Goal: Check status: Check status

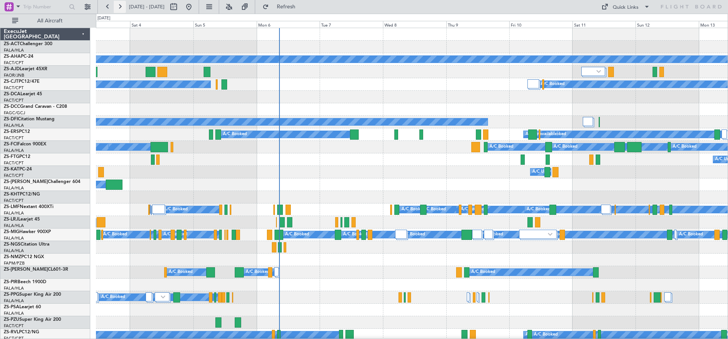
click at [117, 9] on button at bounding box center [120, 7] width 12 height 12
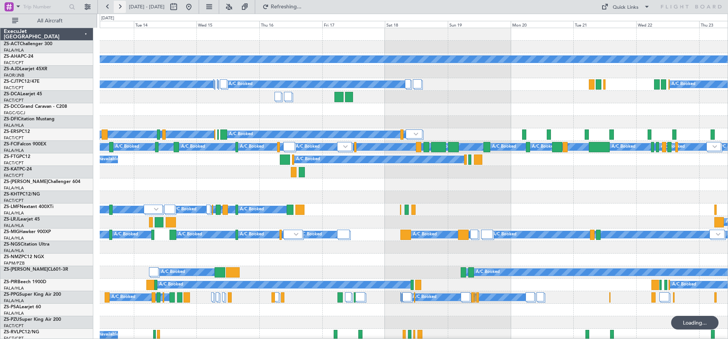
click at [118, 9] on button at bounding box center [120, 7] width 12 height 12
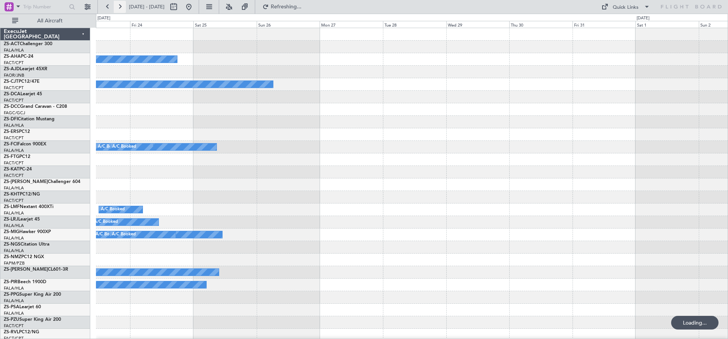
click at [118, 9] on button at bounding box center [120, 7] width 12 height 12
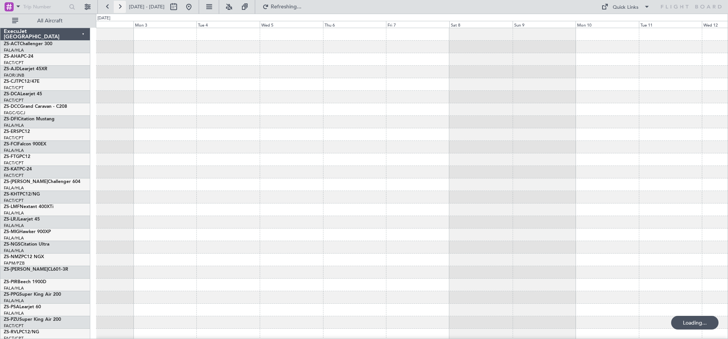
click at [118, 9] on button at bounding box center [120, 7] width 12 height 12
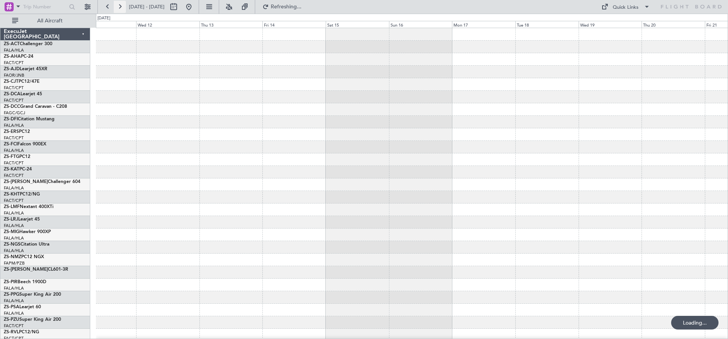
click at [118, 9] on button at bounding box center [120, 7] width 12 height 12
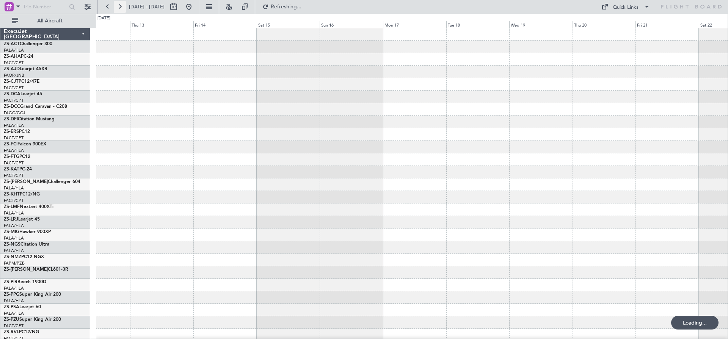
click at [118, 9] on button at bounding box center [120, 7] width 12 height 12
click at [119, 8] on button at bounding box center [120, 7] width 12 height 12
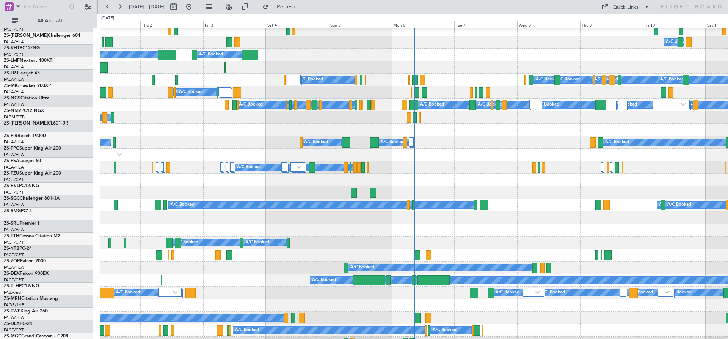
scroll to position [114, 0]
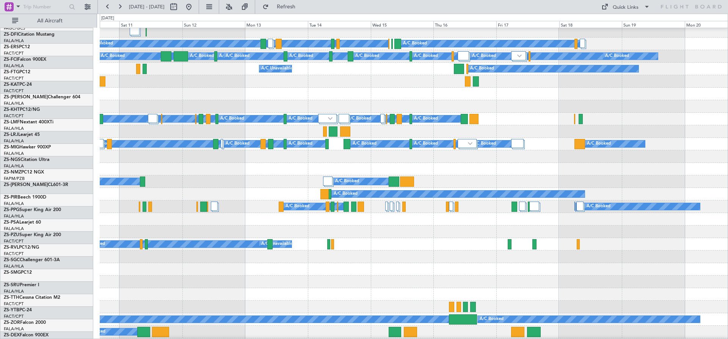
click at [0, 195] on html "[DATE] - [DATE] Refresh Quick Links All Aircraft A/C Unavailable A/C Booked A/C…" at bounding box center [364, 169] width 728 height 339
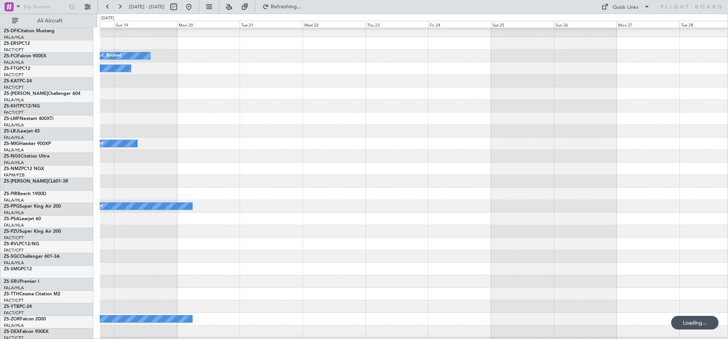
scroll to position [92, 0]
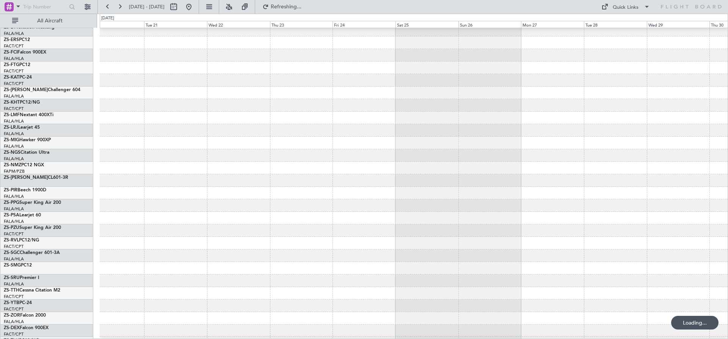
click at [212, 169] on div at bounding box center [414, 168] width 628 height 13
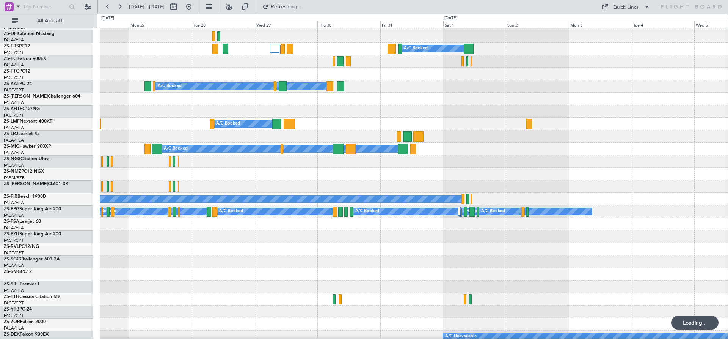
scroll to position [84, 0]
click at [148, 170] on div at bounding box center [414, 174] width 628 height 13
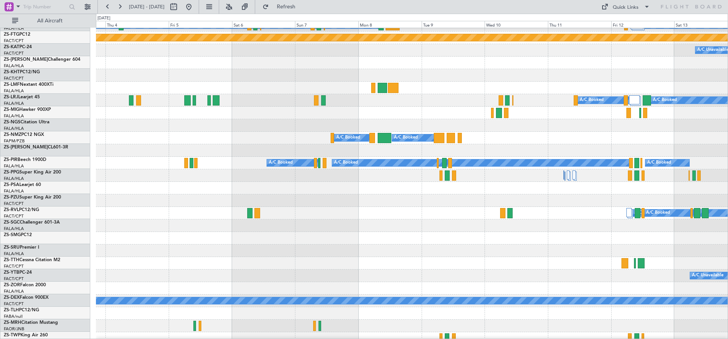
scroll to position [109, 0]
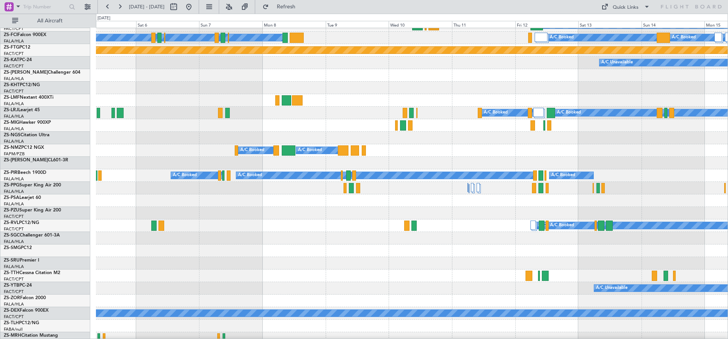
click at [331, 229] on div "A/C Booked A/C Booked A/C Booked" at bounding box center [412, 225] width 632 height 13
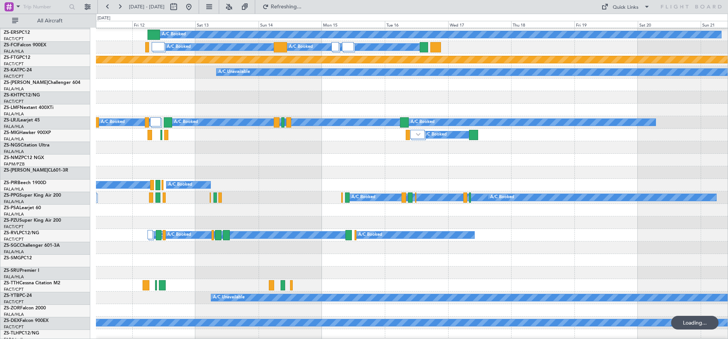
scroll to position [103, 0]
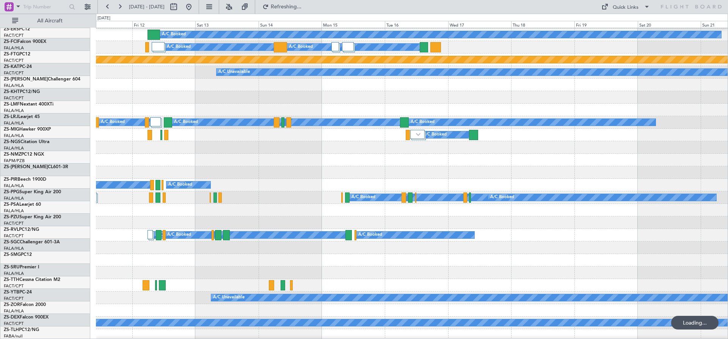
click at [266, 186] on div "A/C Booked A/C Booked" at bounding box center [412, 185] width 632 height 13
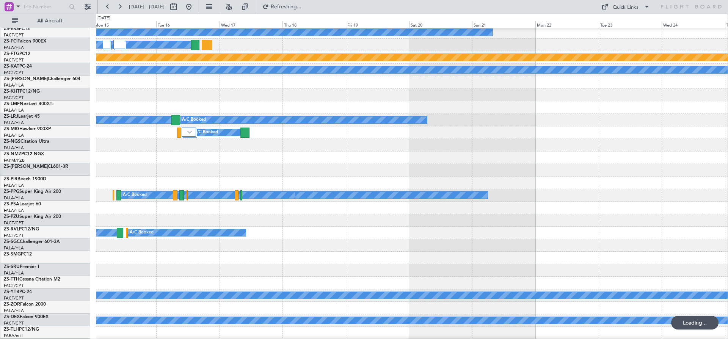
scroll to position [102, 0]
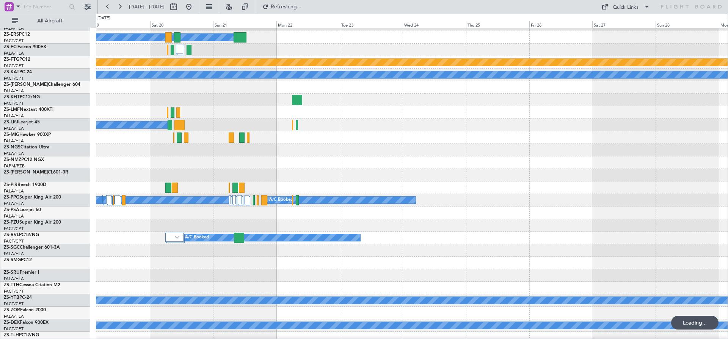
click at [507, 187] on div "A/C Booked Planned Maint A/C Unavailable A/C Booked A/C Booked A/C Booked A/C B…" at bounding box center [364, 176] width 728 height 325
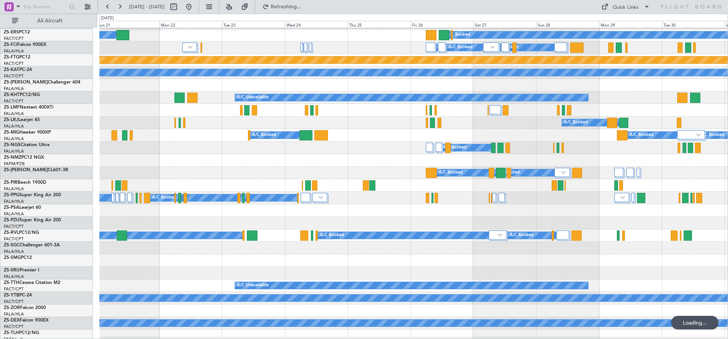
scroll to position [100, 0]
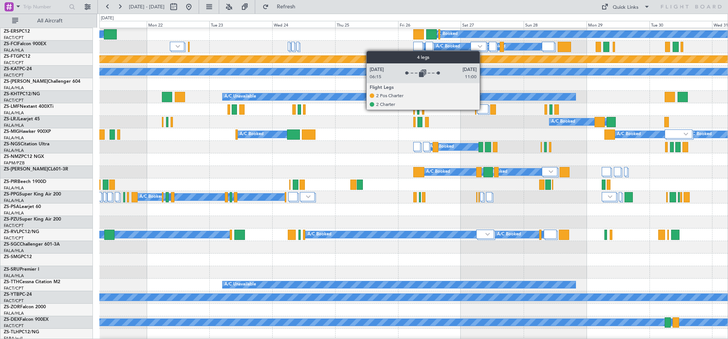
click at [483, 109] on div at bounding box center [482, 108] width 11 height 9
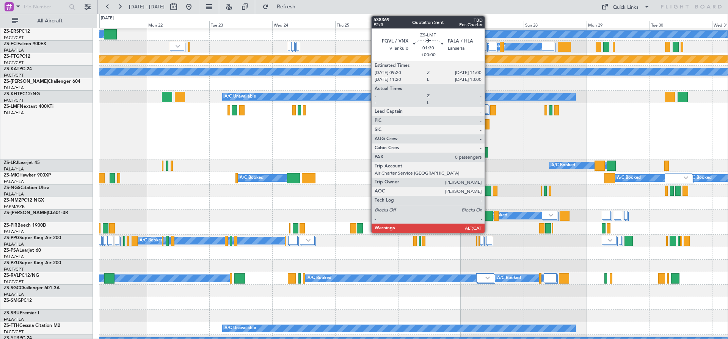
click at [488, 125] on div at bounding box center [487, 124] width 5 height 10
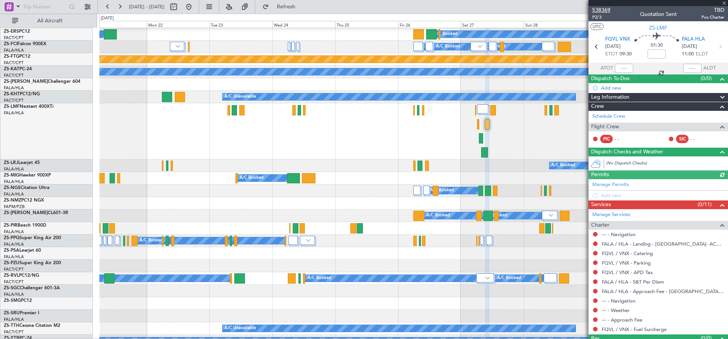
click at [595, 8] on span "538369" at bounding box center [601, 10] width 18 height 8
